Goal: Task Accomplishment & Management: Use online tool/utility

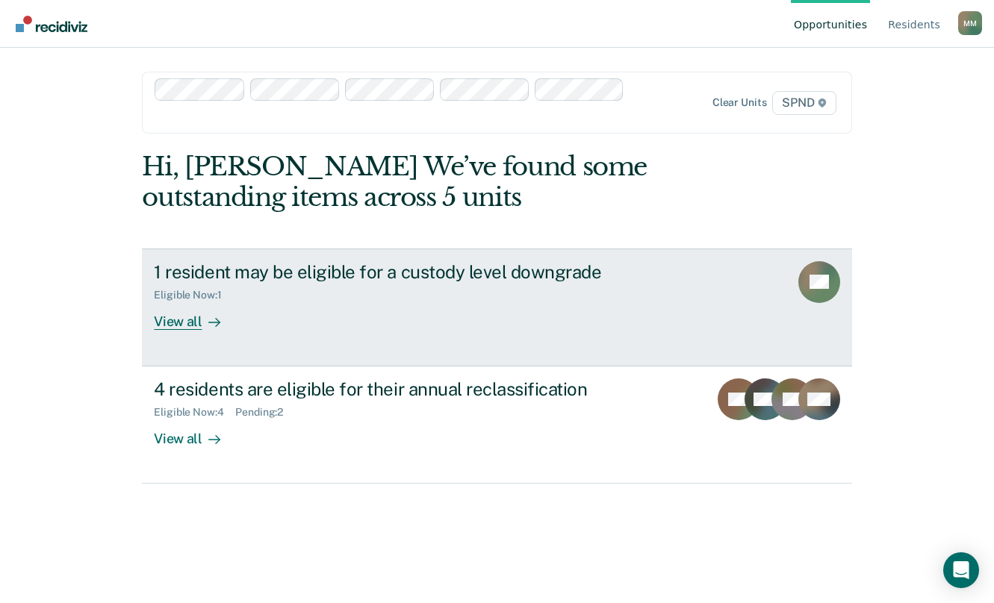
click at [175, 314] on div "View all" at bounding box center [196, 315] width 84 height 29
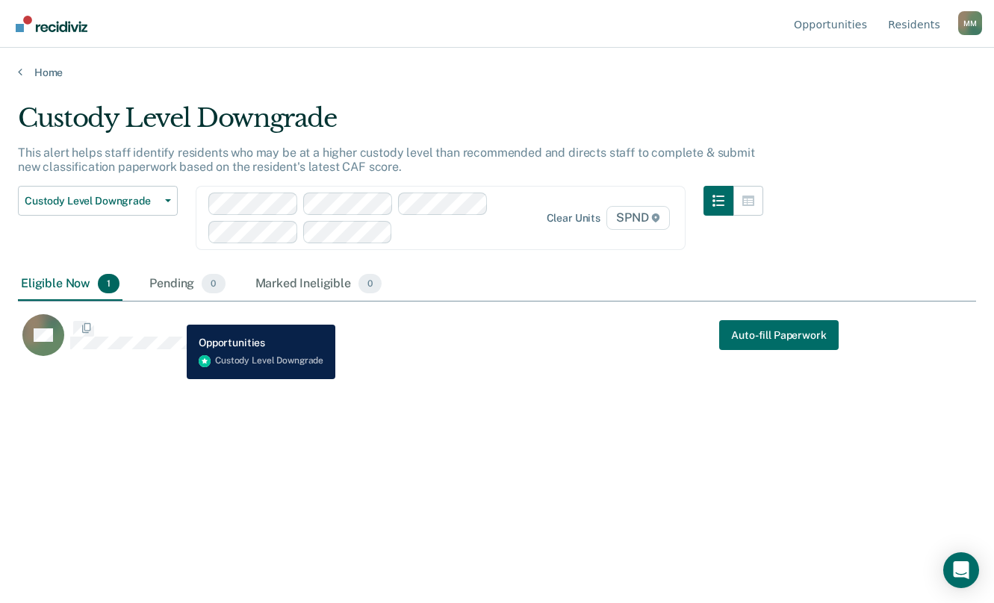
scroll to position [377, 947]
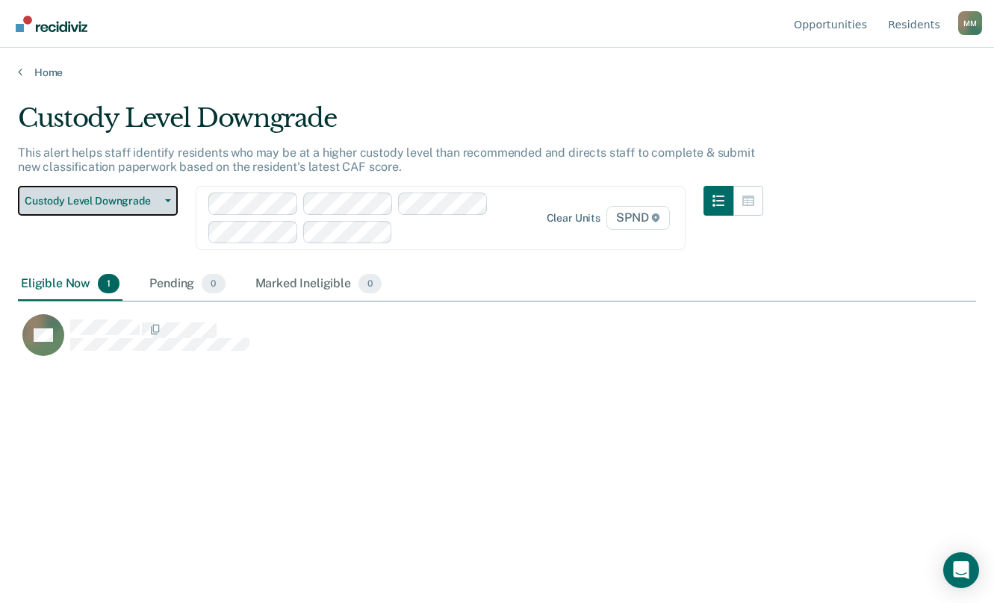
click at [172, 192] on button "Custody Level Downgrade" at bounding box center [98, 201] width 160 height 30
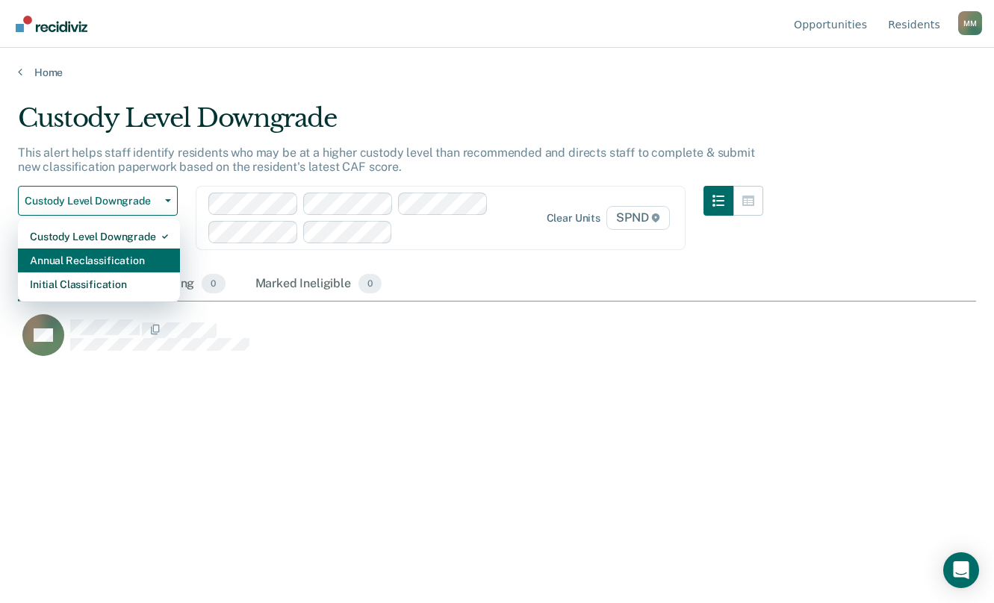
click at [146, 256] on div "Annual Reclassification" at bounding box center [99, 261] width 138 height 24
